Goal: Entertainment & Leisure: Consume media (video, audio)

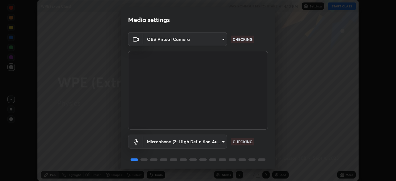
scroll to position [22, 0]
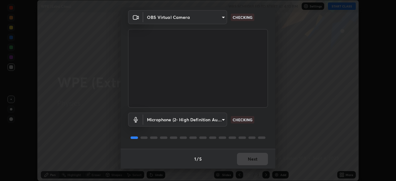
click at [247, 160] on div "1 / 5 Next" at bounding box center [198, 159] width 155 height 20
click at [245, 163] on div "1 / 5 Next" at bounding box center [198, 159] width 155 height 20
click at [245, 161] on div "1 / 5 Next" at bounding box center [198, 159] width 155 height 20
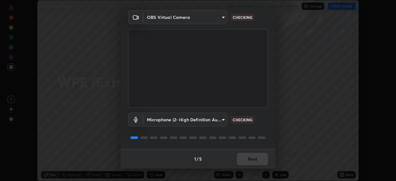
click at [245, 161] on div "1 / 5 Next" at bounding box center [198, 159] width 155 height 20
click at [246, 162] on div "1 / 5 Next" at bounding box center [198, 159] width 155 height 20
click at [248, 162] on div "1 / 5 Next" at bounding box center [198, 159] width 155 height 20
click at [249, 163] on div "1 / 5 Next" at bounding box center [198, 159] width 155 height 20
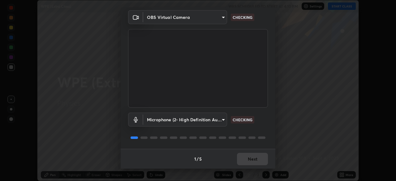
click at [248, 160] on div "1 / 5 Next" at bounding box center [198, 159] width 155 height 20
click at [249, 159] on div "1 / 5 Next" at bounding box center [198, 159] width 155 height 20
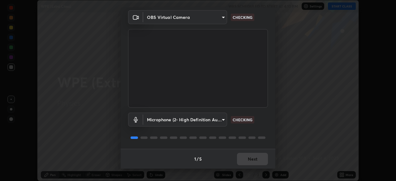
click at [249, 159] on div "1 / 5 Next" at bounding box center [198, 159] width 155 height 20
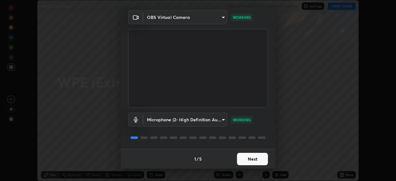
click at [249, 159] on button "Next" at bounding box center [252, 159] width 31 height 12
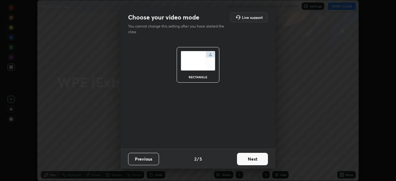
click at [249, 159] on button "Next" at bounding box center [252, 159] width 31 height 12
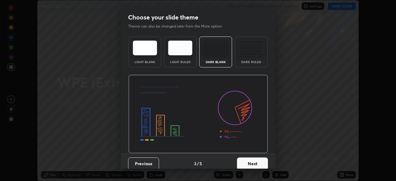
click at [250, 160] on button "Next" at bounding box center [252, 164] width 31 height 12
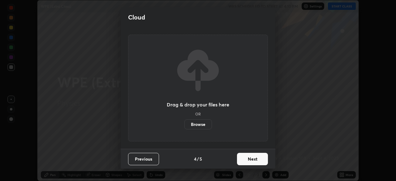
click at [250, 161] on button "Next" at bounding box center [252, 159] width 31 height 12
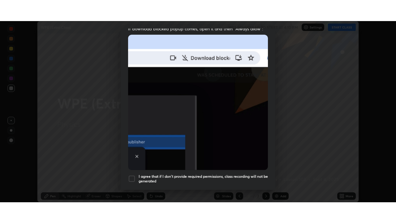
scroll to position [148, 0]
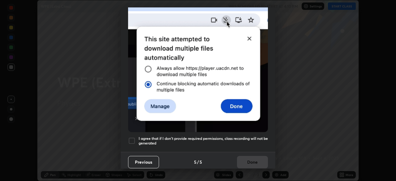
click at [134, 137] on div at bounding box center [131, 140] width 7 height 7
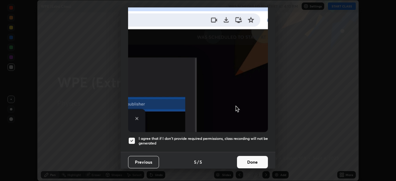
click at [244, 157] on button "Done" at bounding box center [252, 162] width 31 height 12
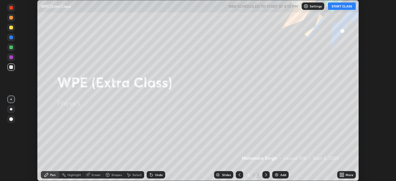
click at [342, 6] on button "START CLASS" at bounding box center [342, 5] width 28 height 7
click at [342, 174] on icon at bounding box center [343, 174] width 2 height 2
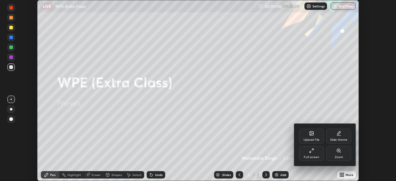
click at [312, 153] on icon at bounding box center [311, 150] width 5 height 5
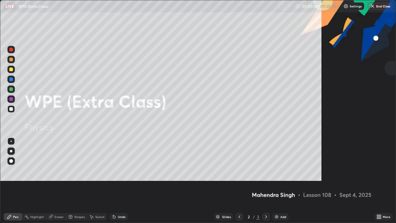
scroll to position [223, 396]
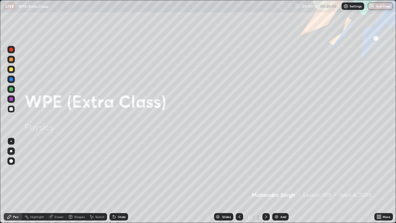
click at [280, 181] on div "Add" at bounding box center [280, 216] width 16 height 7
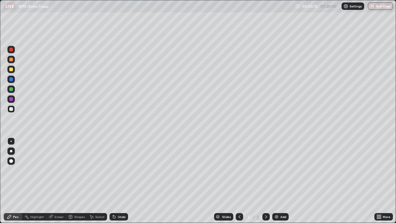
click at [11, 141] on div at bounding box center [11, 141] width 1 height 1
click at [11, 109] on div at bounding box center [11, 109] width 4 height 4
click at [15, 181] on div "Pen" at bounding box center [13, 216] width 19 height 7
click at [75, 181] on div "Shapes" at bounding box center [76, 216] width 21 height 7
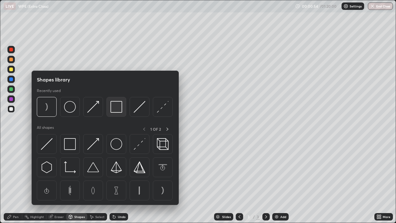
click at [115, 107] on img at bounding box center [116, 107] width 12 height 12
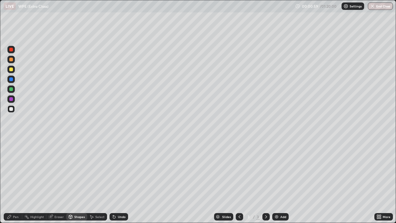
click at [9, 181] on icon at bounding box center [9, 217] width 4 height 4
click at [12, 68] on div at bounding box center [11, 69] width 4 height 4
click at [11, 89] on div at bounding box center [11, 89] width 4 height 4
click at [12, 109] on div at bounding box center [11, 109] width 4 height 4
click at [11, 111] on div at bounding box center [10, 108] width 7 height 7
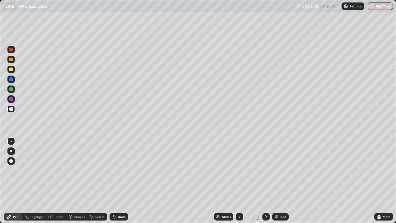
click at [11, 60] on div at bounding box center [11, 60] width 4 height 4
click at [73, 181] on div "Shapes" at bounding box center [76, 216] width 21 height 7
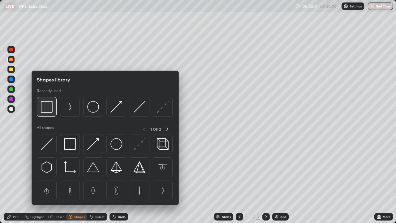
click at [48, 109] on img at bounding box center [47, 107] width 12 height 12
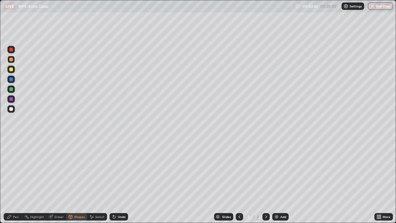
click at [12, 112] on div at bounding box center [10, 108] width 7 height 7
click at [15, 181] on div "Pen" at bounding box center [16, 216] width 6 height 3
click at [14, 69] on div at bounding box center [10, 69] width 7 height 7
click at [11, 109] on div at bounding box center [11, 109] width 4 height 4
click at [15, 110] on div at bounding box center [10, 108] width 7 height 7
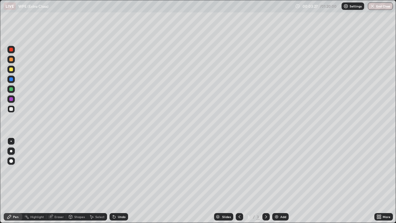
click at [12, 60] on div at bounding box center [11, 60] width 4 height 4
click at [38, 181] on div "Highlight" at bounding box center [37, 216] width 14 height 3
click at [14, 181] on div "Pen" at bounding box center [16, 216] width 6 height 3
click at [10, 100] on div at bounding box center [11, 99] width 4 height 4
click at [11, 110] on div at bounding box center [11, 109] width 4 height 4
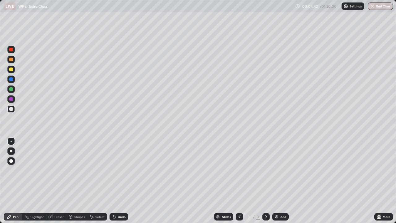
click at [37, 181] on div "Highlight" at bounding box center [37, 216] width 14 height 3
click at [13, 111] on div at bounding box center [10, 108] width 7 height 7
click at [12, 181] on div "Pen" at bounding box center [13, 216] width 19 height 7
click at [11, 89] on div at bounding box center [11, 89] width 4 height 4
click at [117, 181] on div "Undo" at bounding box center [119, 216] width 19 height 7
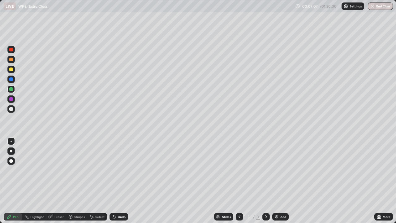
click at [119, 181] on div "Undo" at bounding box center [119, 216] width 19 height 7
click at [280, 181] on div "Add" at bounding box center [283, 216] width 6 height 3
click at [76, 181] on div "Shapes" at bounding box center [76, 216] width 21 height 7
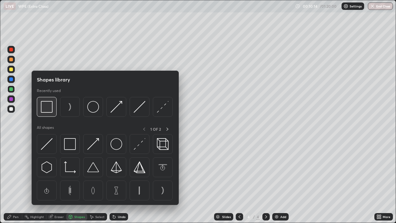
click at [48, 108] on img at bounding box center [47, 107] width 12 height 12
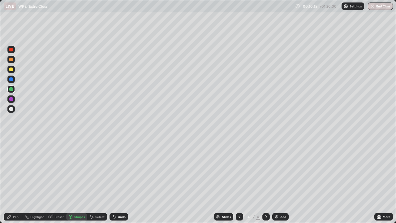
click at [11, 109] on div at bounding box center [11, 109] width 4 height 4
click at [10, 181] on div "Pen" at bounding box center [13, 216] width 19 height 7
click at [13, 110] on div at bounding box center [11, 109] width 4 height 4
click at [12, 69] on div at bounding box center [11, 69] width 4 height 4
click at [35, 181] on div "Highlight" at bounding box center [37, 216] width 14 height 3
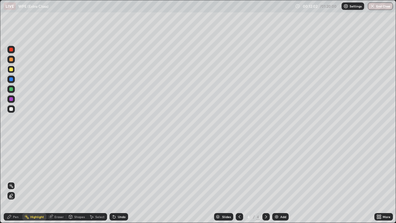
click at [15, 181] on div "Pen" at bounding box center [16, 216] width 6 height 3
click at [11, 110] on div at bounding box center [11, 109] width 4 height 4
click at [13, 70] on div at bounding box center [10, 69] width 7 height 7
click at [11, 112] on div at bounding box center [10, 108] width 7 height 7
click at [12, 89] on div at bounding box center [11, 89] width 4 height 4
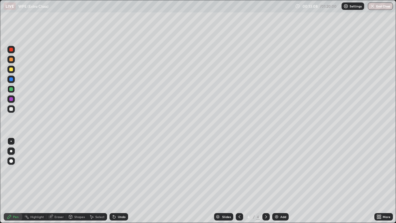
click at [12, 100] on div at bounding box center [11, 99] width 4 height 4
click at [10, 110] on div at bounding box center [11, 109] width 4 height 4
click at [12, 59] on div at bounding box center [11, 60] width 4 height 4
click at [12, 112] on div at bounding box center [10, 108] width 7 height 7
click at [80, 181] on div "Shapes" at bounding box center [79, 216] width 11 height 3
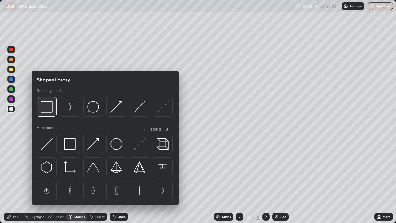
click at [49, 107] on img at bounding box center [47, 107] width 12 height 12
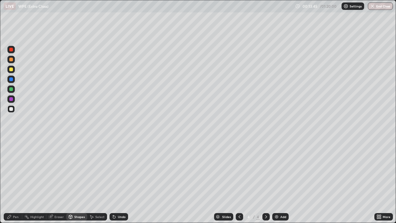
click at [12, 181] on div "Pen" at bounding box center [13, 216] width 19 height 7
click at [121, 181] on div "Undo" at bounding box center [122, 216] width 8 height 3
click at [11, 70] on div at bounding box center [11, 69] width 4 height 4
click at [282, 181] on div "Add" at bounding box center [280, 216] width 16 height 7
click at [77, 181] on div "Shapes" at bounding box center [79, 216] width 11 height 3
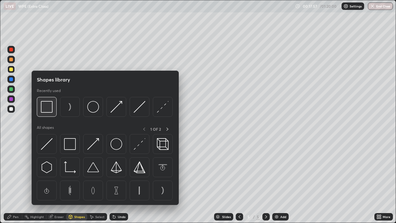
click at [47, 110] on img at bounding box center [47, 107] width 12 height 12
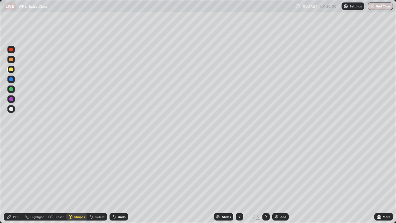
click at [13, 112] on div at bounding box center [10, 108] width 7 height 7
click at [11, 181] on icon at bounding box center [9, 216] width 5 height 5
click at [11, 70] on div at bounding box center [11, 69] width 4 height 4
click at [13, 109] on div at bounding box center [11, 109] width 4 height 4
click at [119, 181] on div "Undo" at bounding box center [119, 216] width 19 height 7
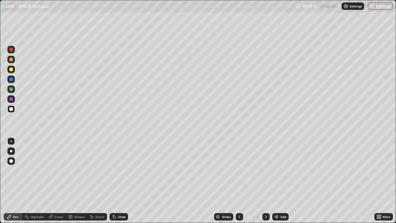
click at [11, 70] on div at bounding box center [11, 69] width 4 height 4
click at [116, 181] on div "Undo" at bounding box center [119, 216] width 19 height 7
click at [118, 181] on div "Undo" at bounding box center [122, 216] width 8 height 3
click at [11, 61] on div at bounding box center [11, 60] width 4 height 4
click at [276, 181] on img at bounding box center [276, 216] width 5 height 5
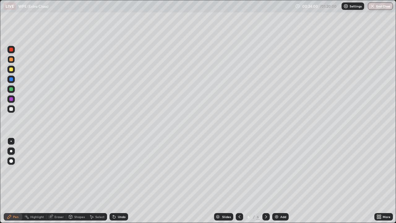
click at [11, 141] on div at bounding box center [11, 141] width 1 height 1
click at [11, 109] on div at bounding box center [11, 109] width 4 height 4
click at [12, 110] on div at bounding box center [11, 109] width 4 height 4
click at [279, 181] on div "Add" at bounding box center [280, 216] width 16 height 7
click at [11, 112] on div at bounding box center [10, 108] width 7 height 7
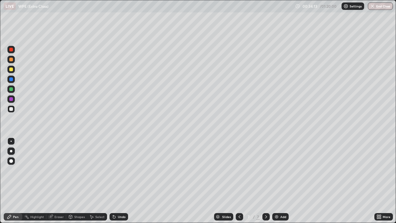
click at [12, 111] on div at bounding box center [10, 108] width 7 height 7
click at [10, 70] on div at bounding box center [11, 69] width 4 height 4
click at [34, 181] on div "Highlight" at bounding box center [34, 216] width 24 height 7
click at [10, 181] on div "Pen" at bounding box center [13, 216] width 19 height 7
click at [10, 109] on div at bounding box center [11, 109] width 4 height 4
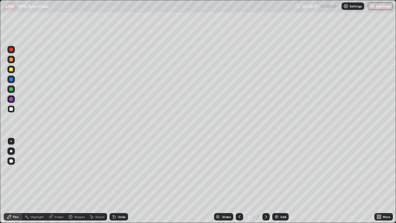
click at [34, 181] on div "Highlight" at bounding box center [37, 216] width 14 height 3
click at [15, 181] on div "Pen" at bounding box center [16, 216] width 6 height 3
click at [94, 181] on div "Select" at bounding box center [97, 216] width 20 height 7
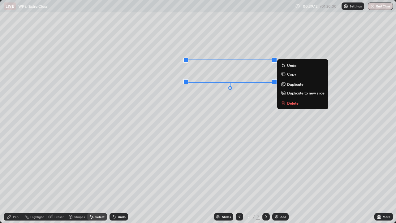
click at [267, 121] on div "0 ° Undo Copy Duplicate Duplicate to new slide Delete" at bounding box center [198, 111] width 396 height 222
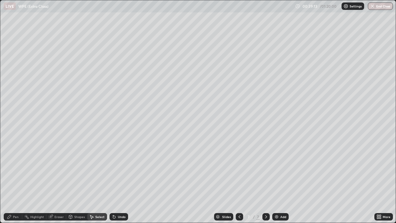
click at [15, 181] on div "Pen" at bounding box center [13, 216] width 19 height 7
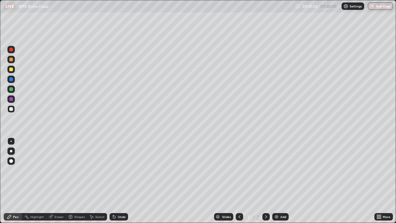
click at [36, 181] on div "Highlight" at bounding box center [37, 216] width 14 height 3
click at [14, 181] on div "Pen" at bounding box center [16, 216] width 6 height 3
click at [279, 181] on div "Add" at bounding box center [280, 216] width 16 height 7
click at [16, 181] on div "Pen" at bounding box center [13, 216] width 19 height 7
click at [11, 109] on div at bounding box center [11, 109] width 4 height 4
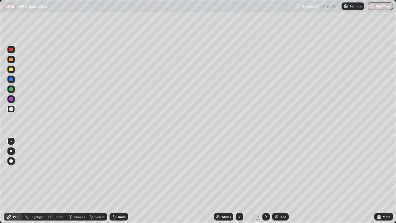
click at [40, 181] on div "Highlight" at bounding box center [37, 216] width 14 height 3
click at [12, 181] on div "Pen" at bounding box center [13, 216] width 19 height 7
click at [11, 181] on div "Pen" at bounding box center [13, 216] width 19 height 7
click at [279, 181] on div "Add" at bounding box center [280, 216] width 16 height 7
click at [11, 111] on div at bounding box center [10, 108] width 7 height 7
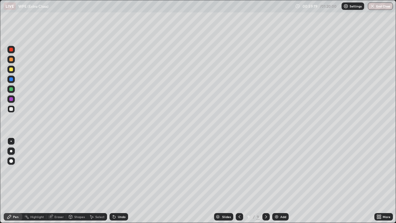
click at [11, 70] on div at bounding box center [11, 69] width 4 height 4
click at [35, 181] on div "Highlight" at bounding box center [37, 216] width 14 height 3
click at [9, 181] on icon at bounding box center [9, 217] width 4 height 4
click at [12, 89] on div at bounding box center [11, 89] width 4 height 4
click at [11, 110] on div at bounding box center [11, 109] width 4 height 4
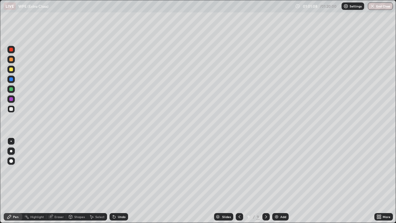
click at [39, 181] on div "Highlight" at bounding box center [37, 216] width 14 height 3
click at [17, 181] on div "Pen" at bounding box center [16, 216] width 6 height 3
click at [120, 181] on div "Undo" at bounding box center [119, 216] width 19 height 7
click at [116, 181] on div "Undo" at bounding box center [119, 216] width 19 height 7
click at [281, 181] on div "Add" at bounding box center [280, 216] width 16 height 7
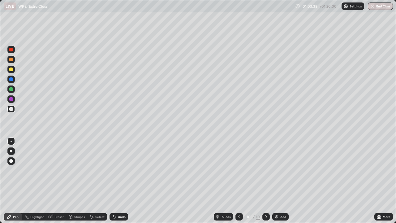
click at [19, 181] on div "Pen" at bounding box center [13, 216] width 19 height 7
click at [11, 112] on div at bounding box center [10, 108] width 7 height 7
click at [118, 181] on div "Undo" at bounding box center [122, 216] width 8 height 3
click at [12, 72] on div at bounding box center [10, 69] width 7 height 7
click at [33, 181] on div "Highlight" at bounding box center [37, 216] width 14 height 3
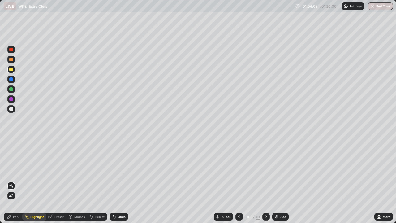
click at [14, 181] on div "Pen" at bounding box center [16, 216] width 6 height 3
click at [11, 110] on div at bounding box center [11, 109] width 4 height 4
click at [9, 164] on div at bounding box center [10, 160] width 7 height 7
click at [11, 141] on div at bounding box center [11, 141] width 1 height 1
click at [373, 4] on img "button" at bounding box center [372, 6] width 5 height 5
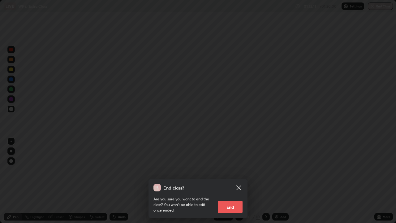
click at [229, 181] on button "End" at bounding box center [230, 207] width 25 height 12
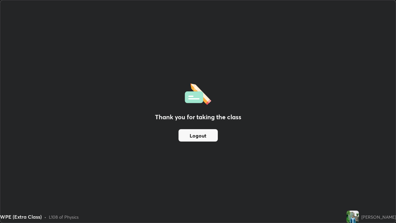
click at [198, 137] on button "Logout" at bounding box center [198, 135] width 39 height 12
click at [188, 135] on button "Logout" at bounding box center [198, 135] width 39 height 12
click at [194, 135] on button "Logout" at bounding box center [198, 135] width 39 height 12
click at [197, 138] on button "Logout" at bounding box center [198, 135] width 39 height 12
click at [195, 132] on button "Logout" at bounding box center [198, 135] width 39 height 12
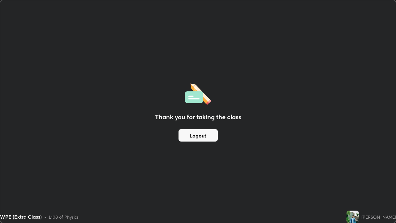
click at [194, 135] on button "Logout" at bounding box center [198, 135] width 39 height 12
click at [197, 132] on button "Logout" at bounding box center [198, 135] width 39 height 12
click at [187, 137] on button "Logout" at bounding box center [198, 135] width 39 height 12
click at [182, 136] on button "Logout" at bounding box center [198, 135] width 39 height 12
click at [182, 139] on button "Logout" at bounding box center [198, 135] width 39 height 12
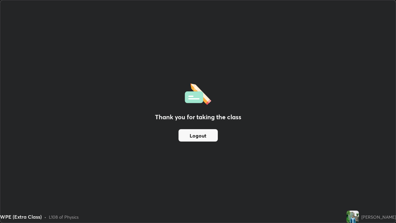
click at [182, 139] on button "Logout" at bounding box center [198, 135] width 39 height 12
click at [52, 181] on div "Thank you for taking the class Logout" at bounding box center [198, 111] width 396 height 222
